Goal: Information Seeking & Learning: Learn about a topic

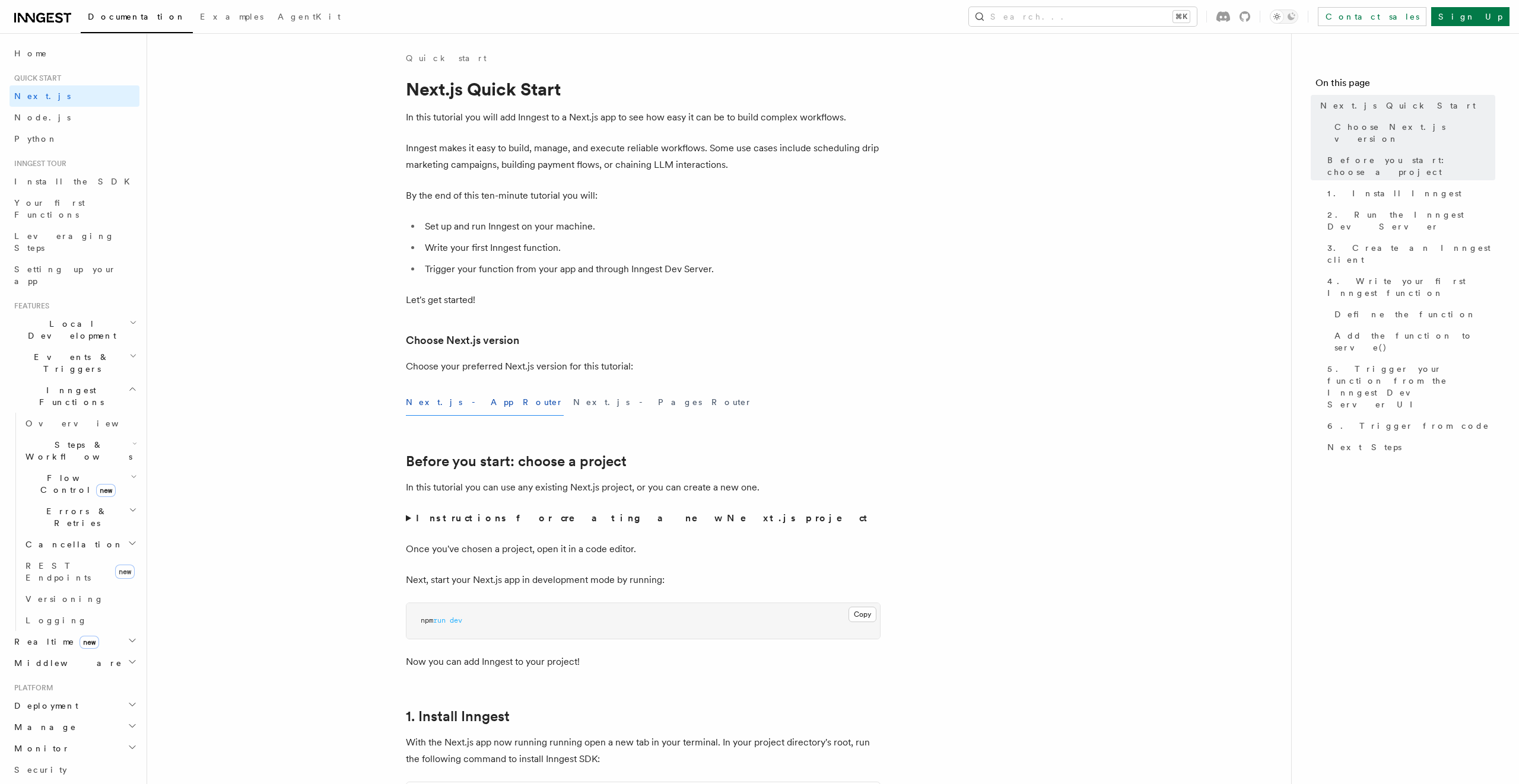
click at [61, 11] on icon at bounding box center [43, 17] width 57 height 14
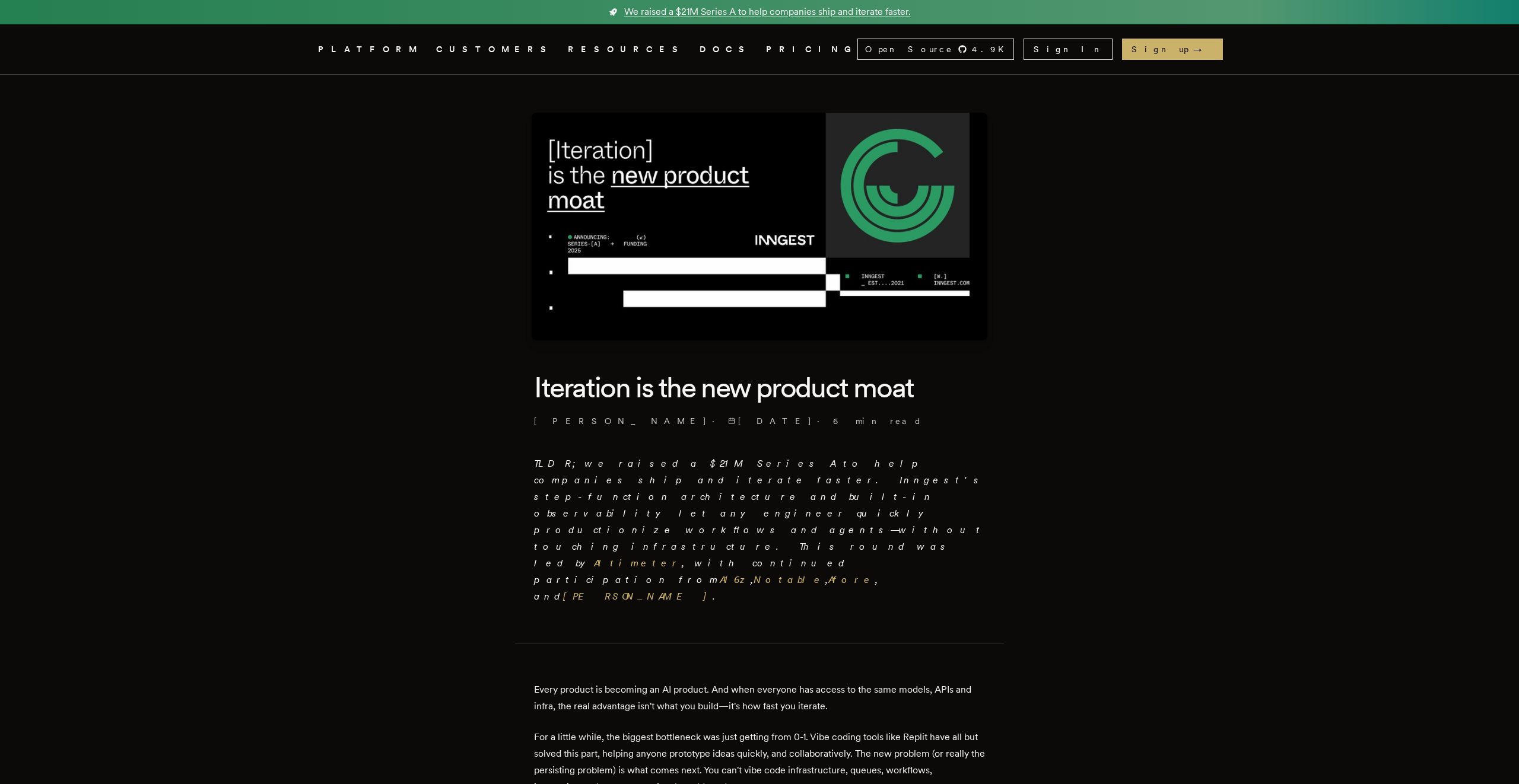
click at [766, 47] on link "PRICING" at bounding box center [812, 49] width 92 height 15
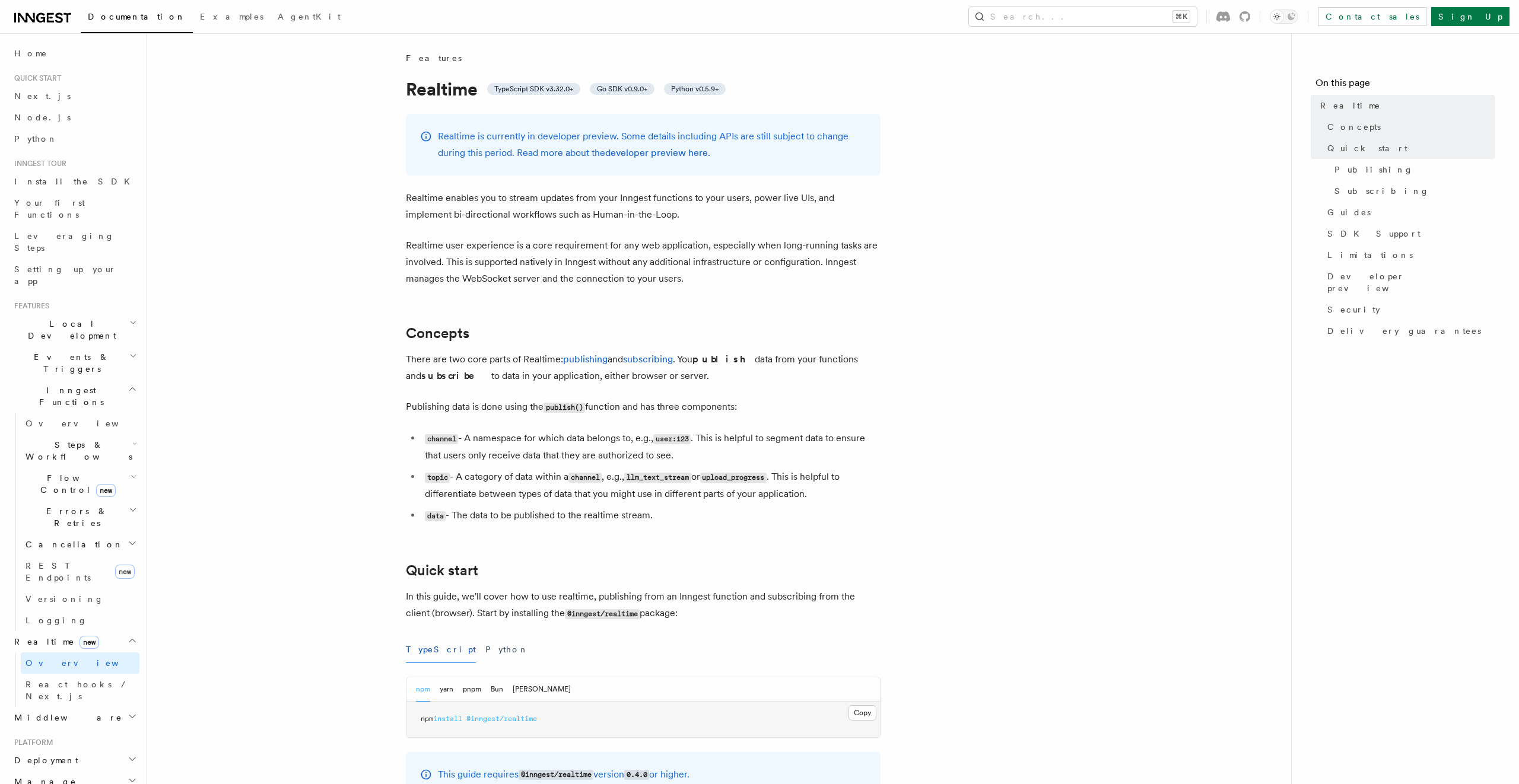
click at [37, 636] on span "Realtime new" at bounding box center [54, 642] width 89 height 11
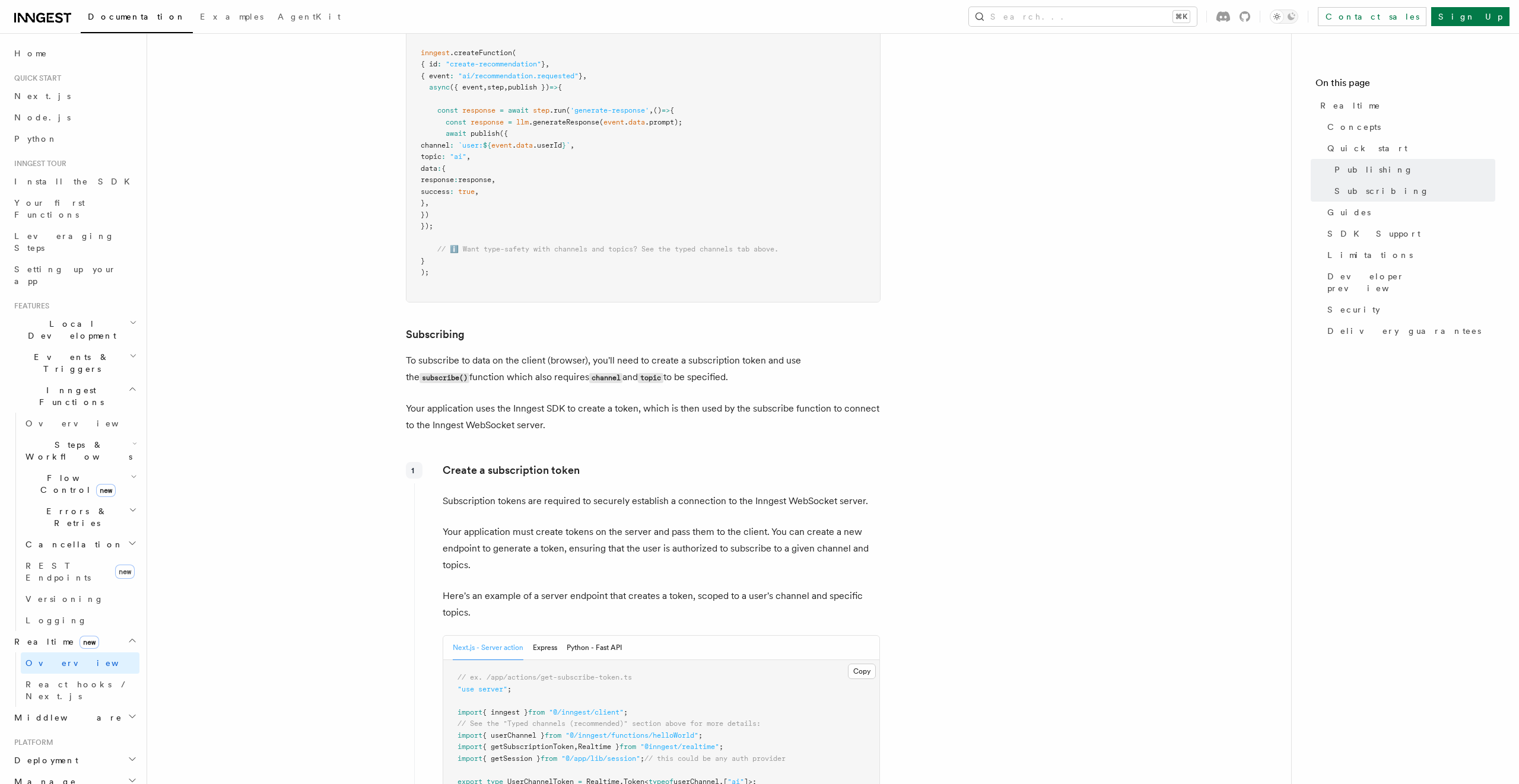
scroll to position [1137, 0]
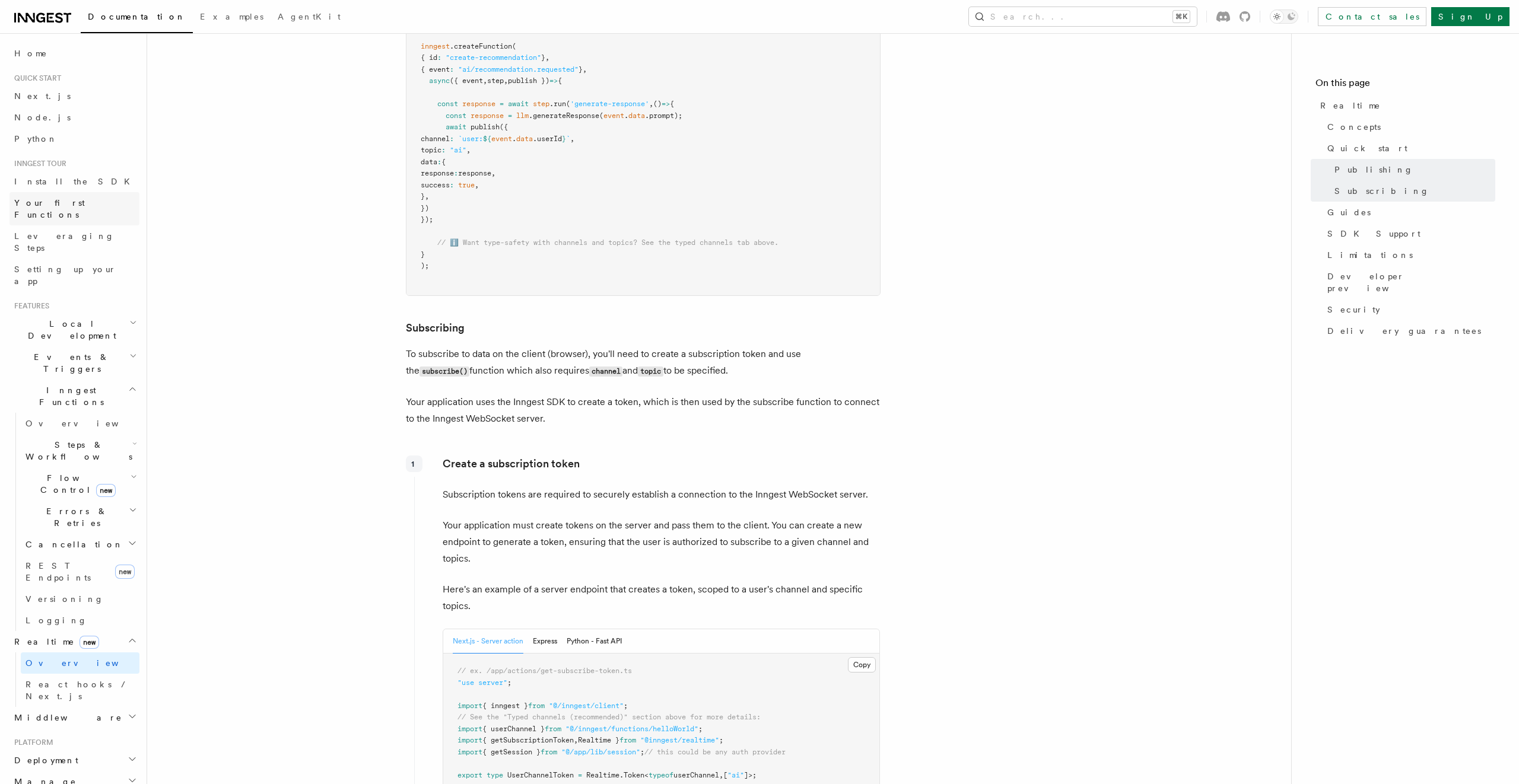
click at [76, 198] on span "Your first Functions" at bounding box center [49, 209] width 70 height 21
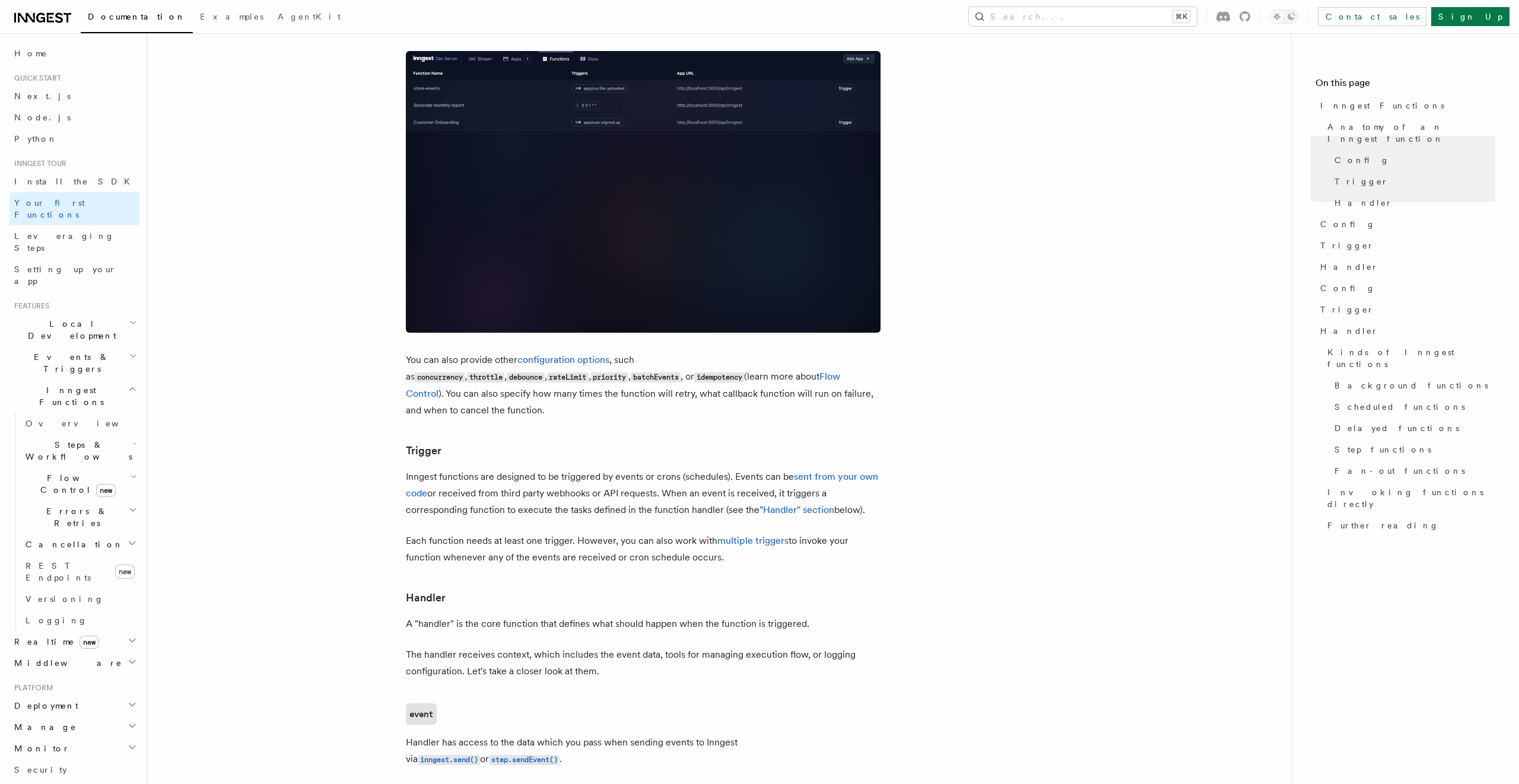
scroll to position [918, 0]
